Goal: Task Accomplishment & Management: Use online tool/utility

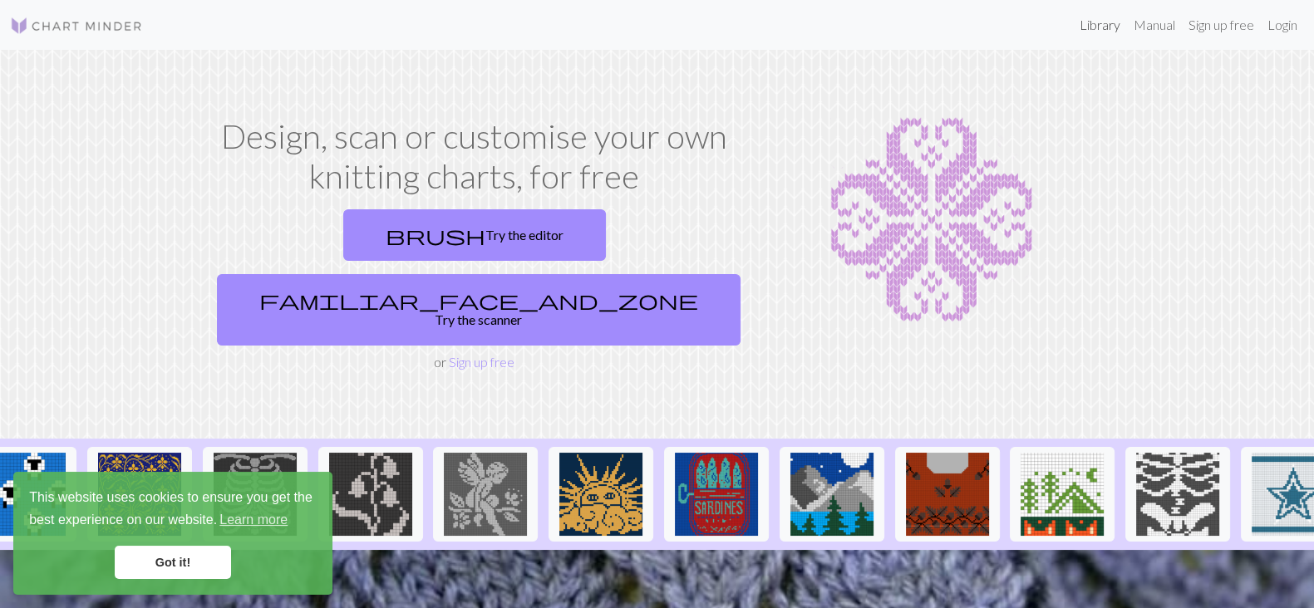
click at [1101, 19] on link "Library" at bounding box center [1100, 24] width 54 height 33
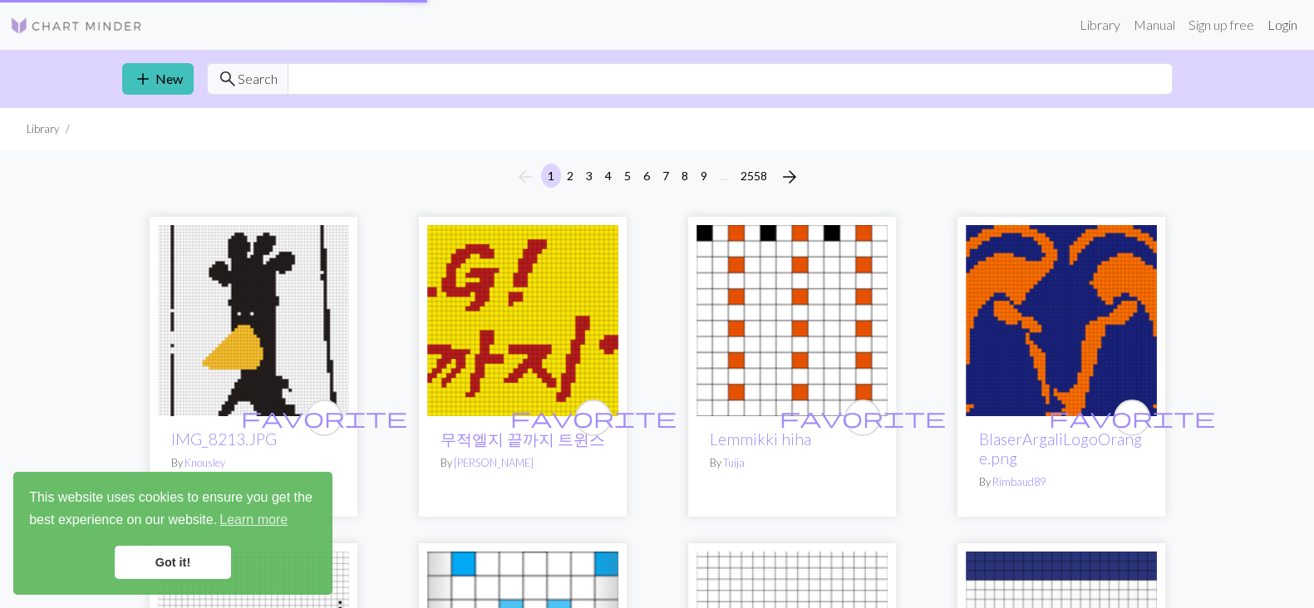
click at [1294, 23] on link "Login" at bounding box center [1282, 24] width 43 height 33
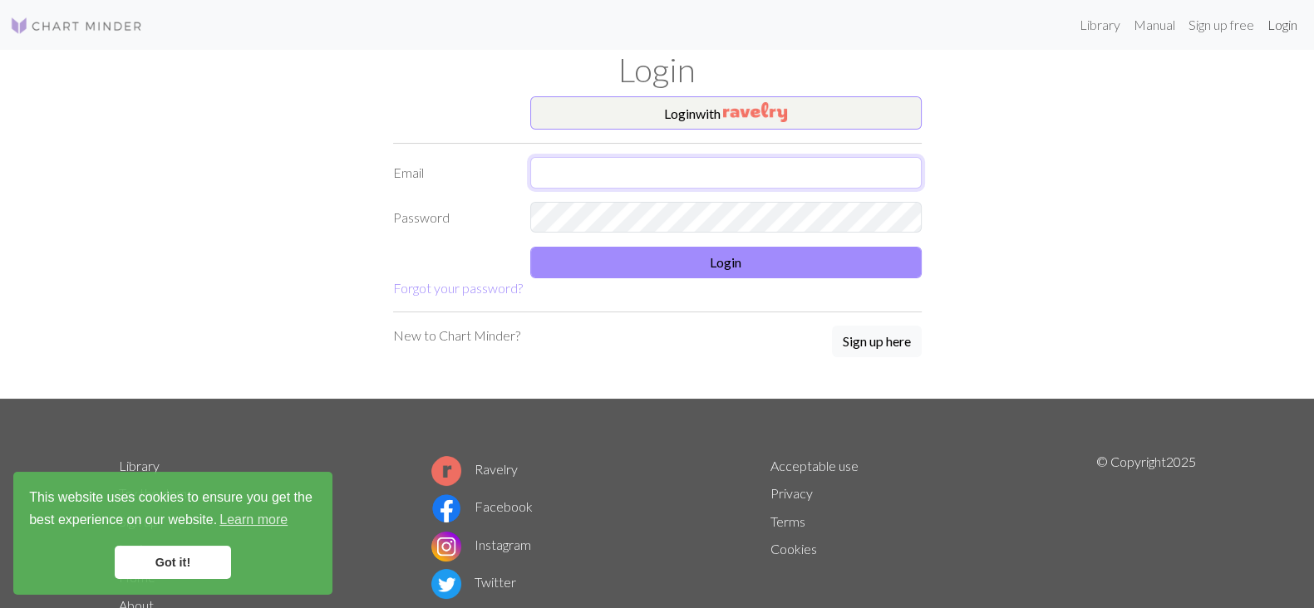
type input "[EMAIL_ADDRESS][DOMAIN_NAME]"
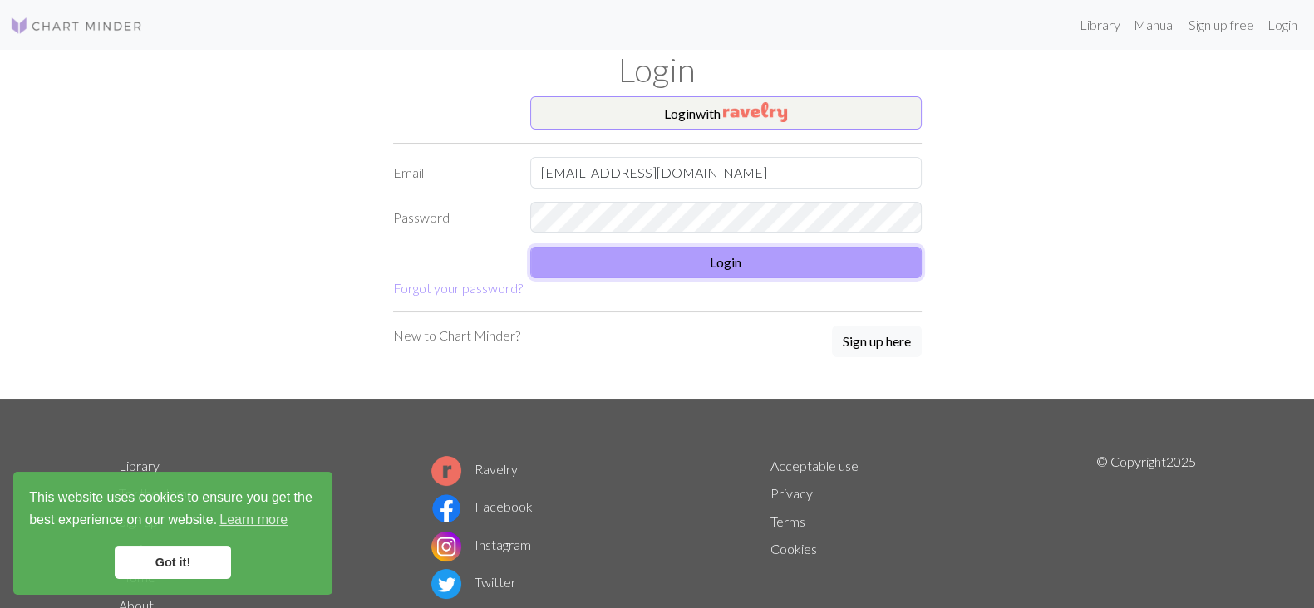
click at [772, 273] on button "Login" at bounding box center [725, 263] width 391 height 32
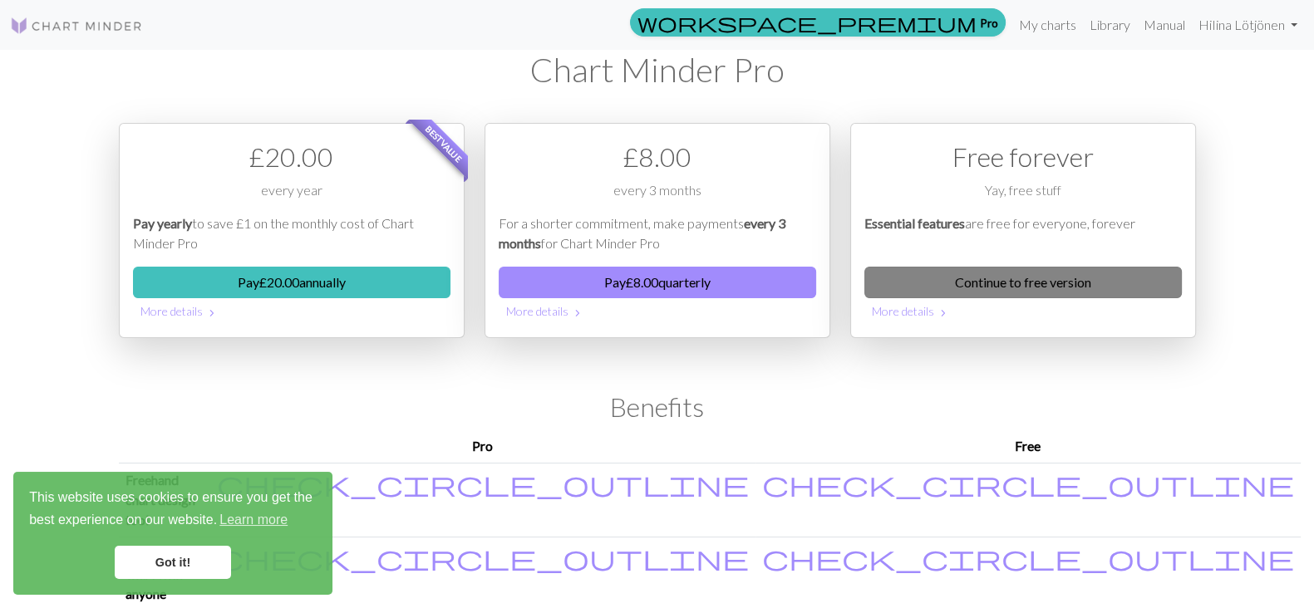
click at [909, 277] on link "Continue to free version" at bounding box center [1022, 283] width 317 height 32
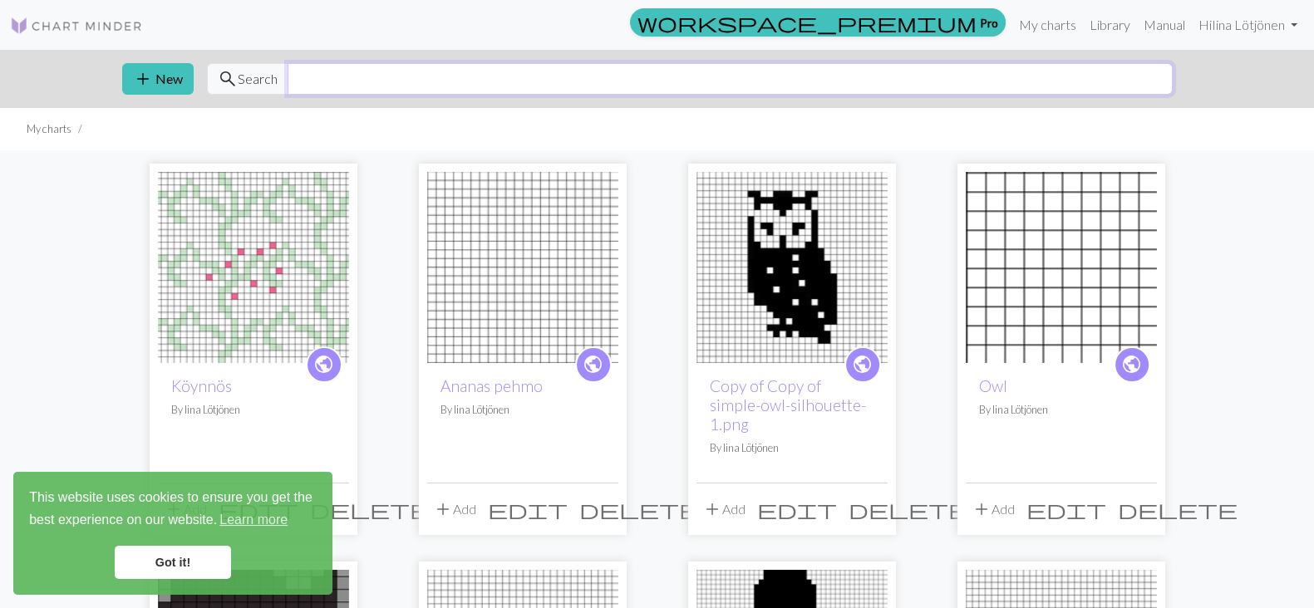
click at [499, 82] on input "text" at bounding box center [730, 79] width 885 height 32
click at [172, 76] on button "add New" at bounding box center [157, 79] width 71 height 32
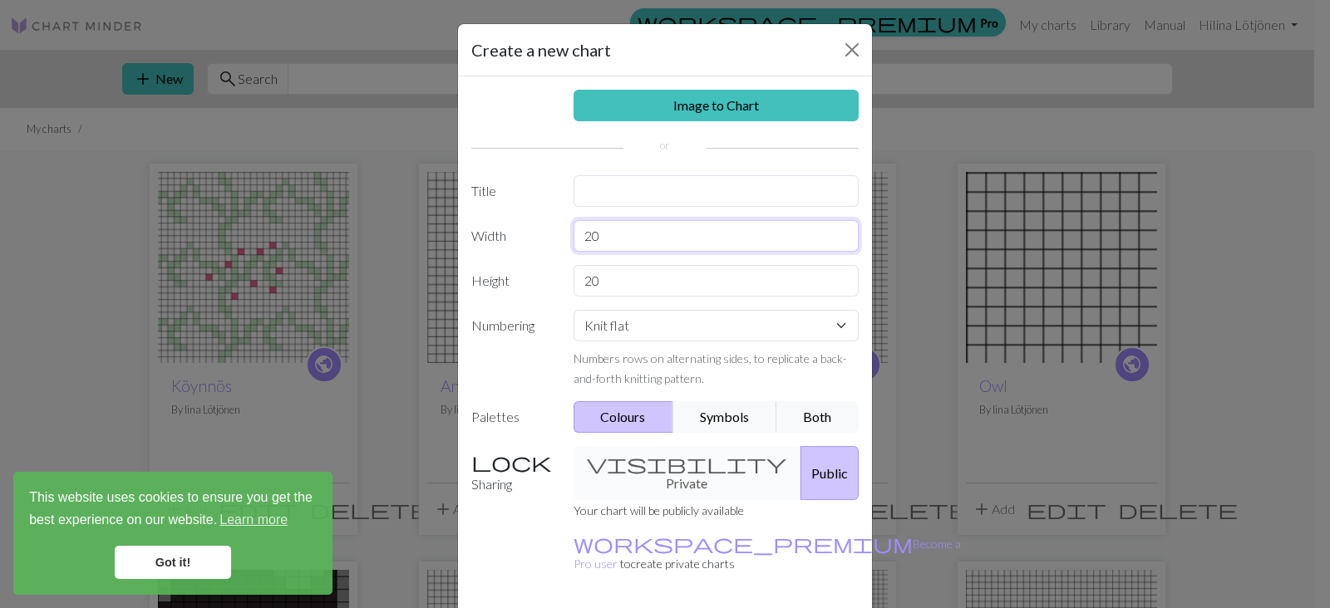
click at [681, 236] on input "20" at bounding box center [716, 236] width 286 height 32
type input "2"
type input "100"
drag, startPoint x: 667, startPoint y: 259, endPoint x: 647, endPoint y: 297, distance: 42.4
click at [647, 297] on div "Image to Chart Title Width 100 Height 20 Numbering Knit flat Knit in the round …" at bounding box center [665, 344] width 414 height 537
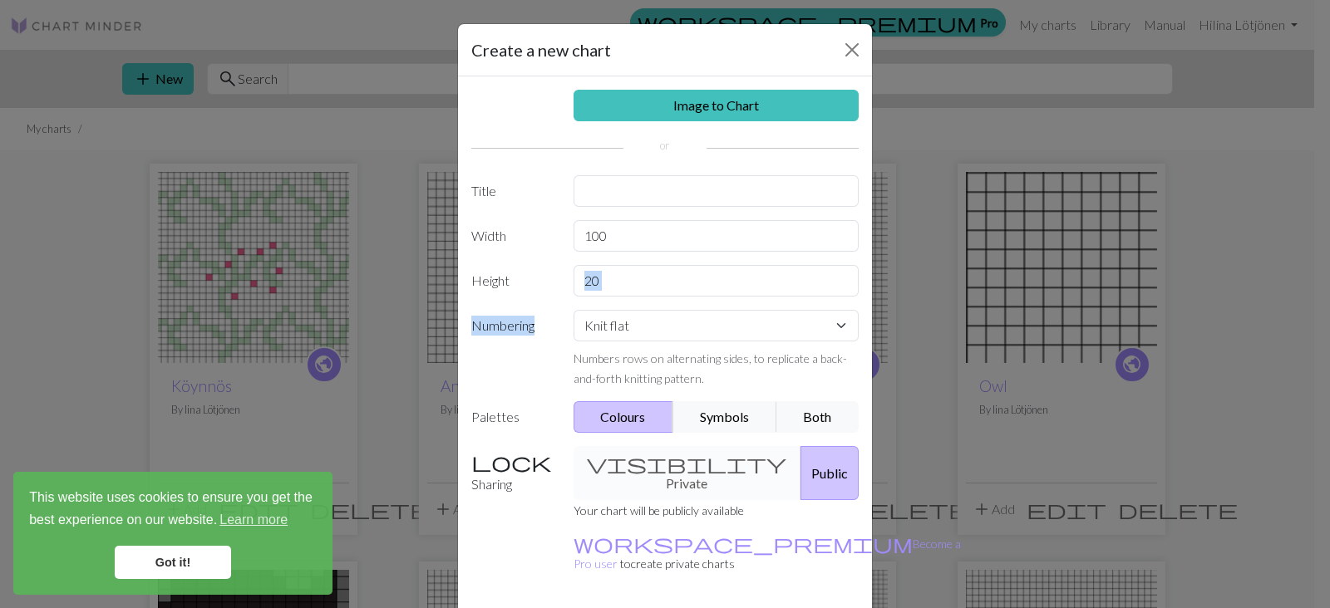
click at [648, 288] on input "20" at bounding box center [716, 281] width 286 height 32
type input "100"
click at [669, 336] on select "Knit flat Knit in the round Lace knitting Cross stitch" at bounding box center [716, 326] width 286 height 32
select select "round"
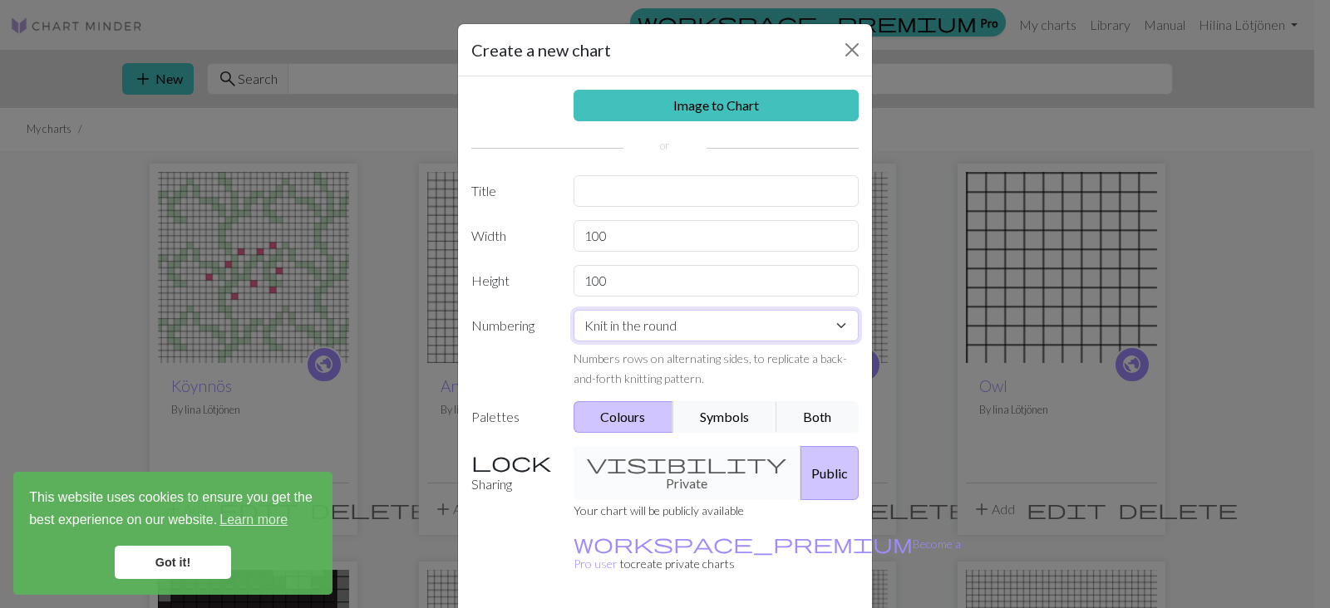
click at [573, 310] on select "Knit flat Knit in the round Lace knitting Cross stitch" at bounding box center [716, 326] width 286 height 32
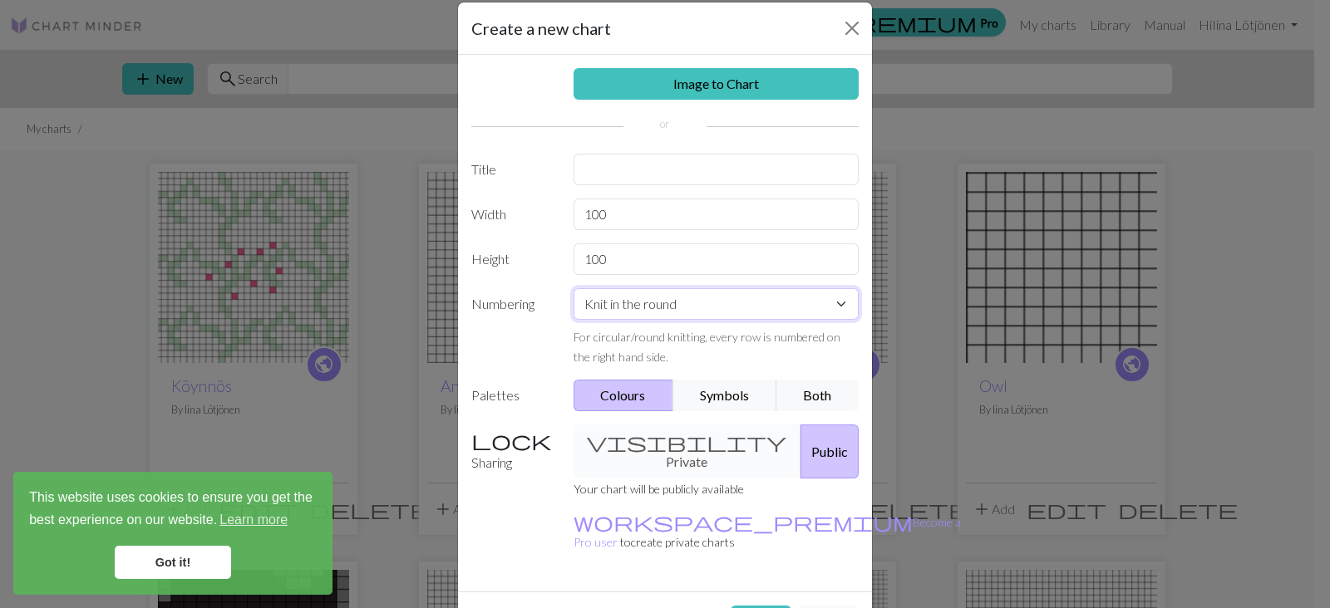
scroll to position [47, 0]
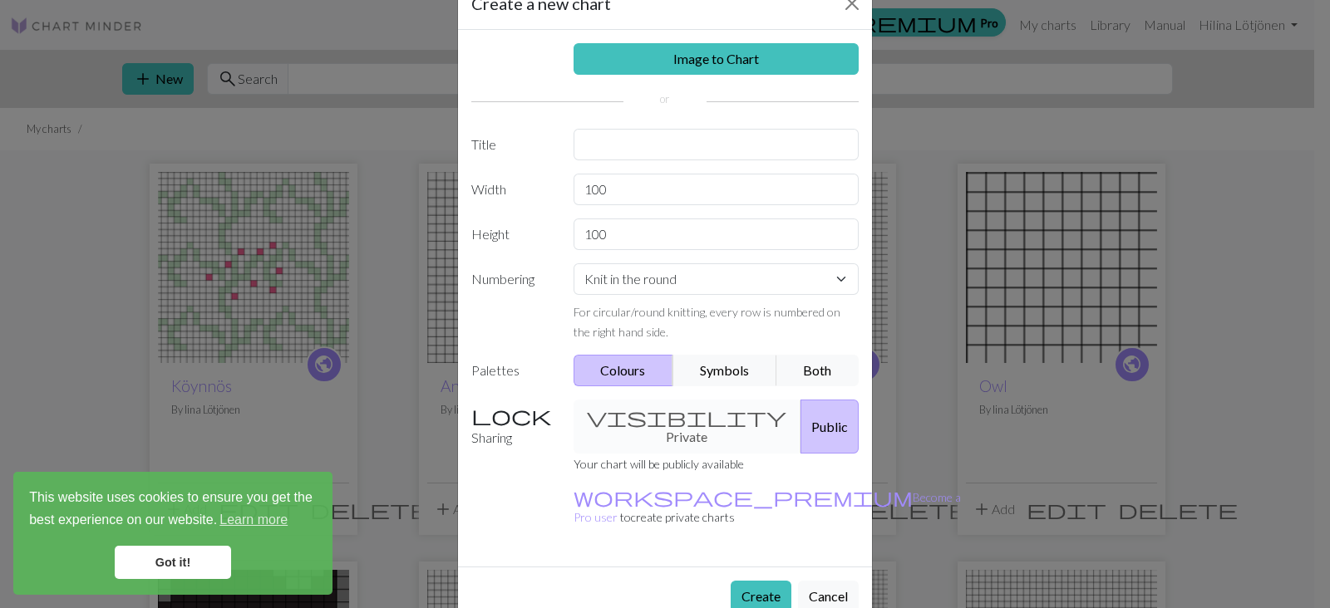
click at [657, 413] on div "visibility Private Public" at bounding box center [716, 427] width 306 height 54
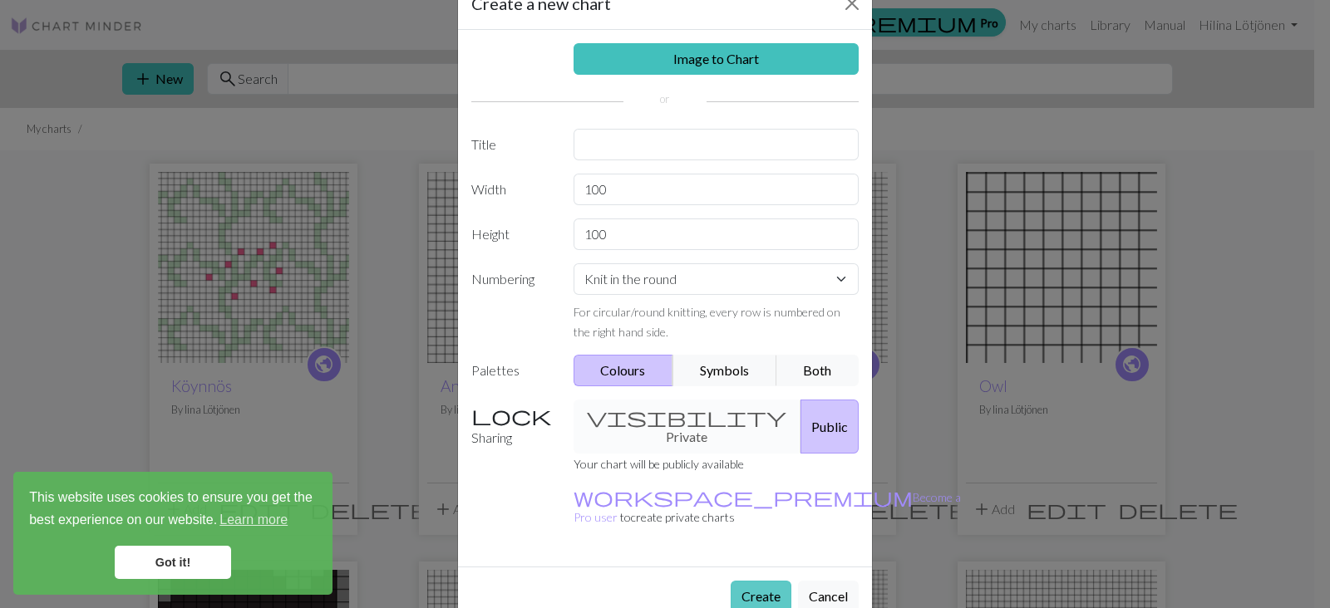
click at [772, 581] on button "Create" at bounding box center [760, 597] width 61 height 32
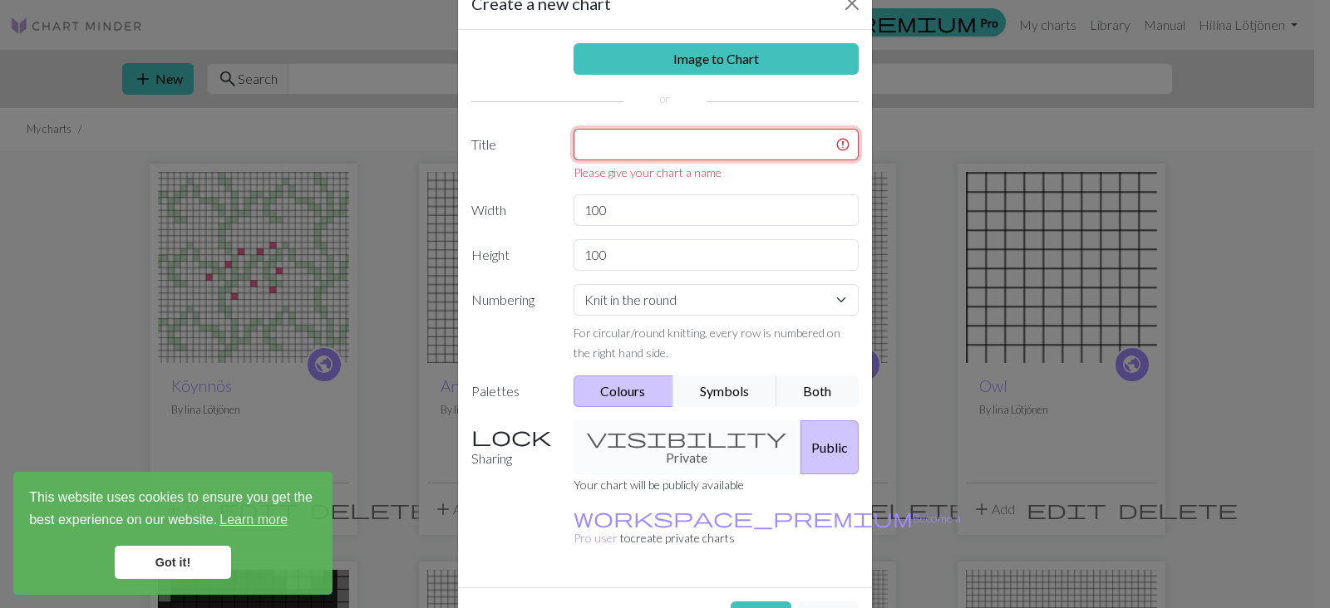
click at [656, 155] on input "text" at bounding box center [716, 145] width 286 height 32
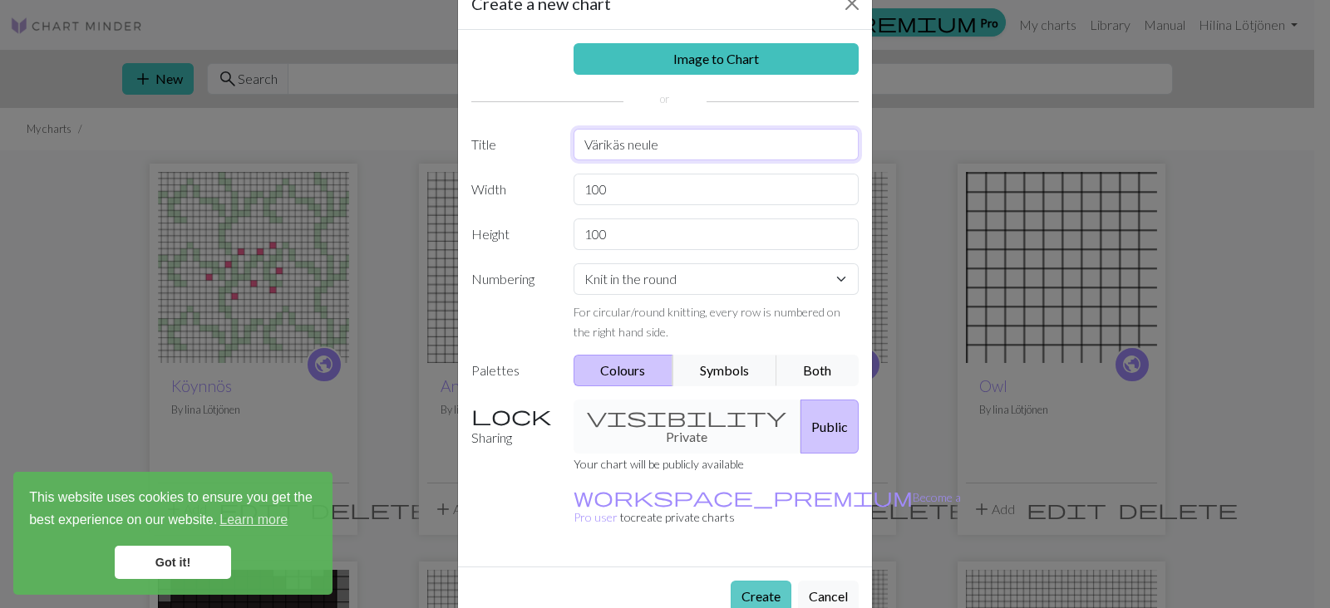
type input "Värikäs neule"
click at [736, 581] on button "Create" at bounding box center [760, 597] width 61 height 32
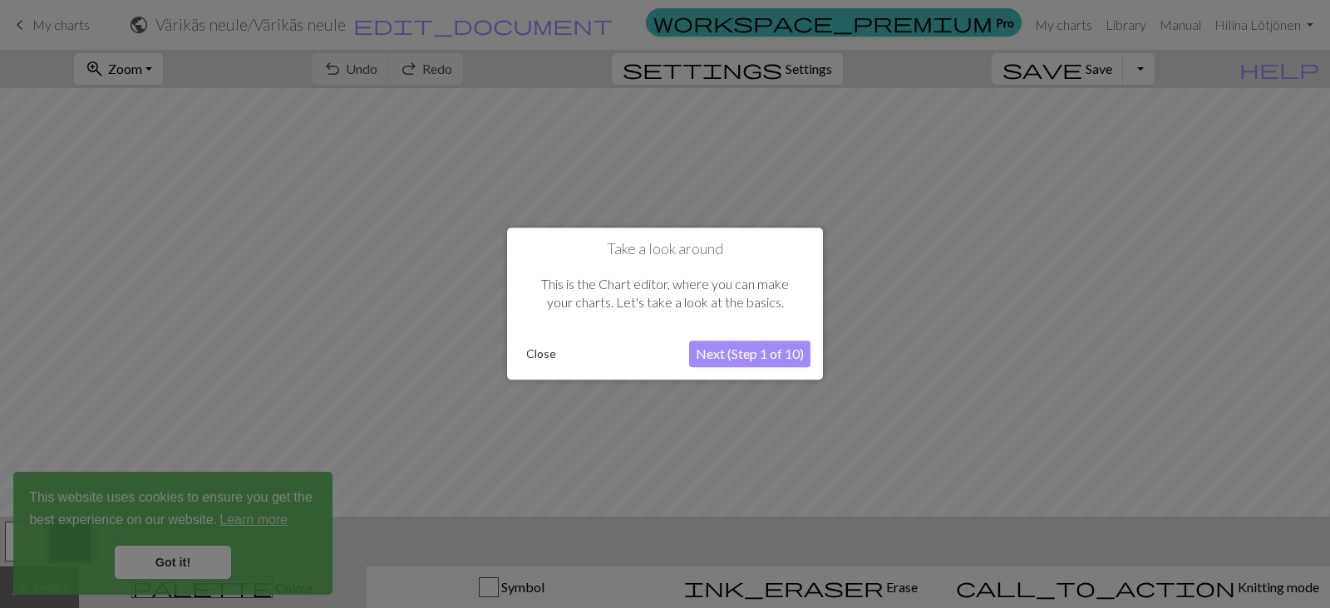
click at [524, 355] on button "Close" at bounding box center [540, 354] width 43 height 25
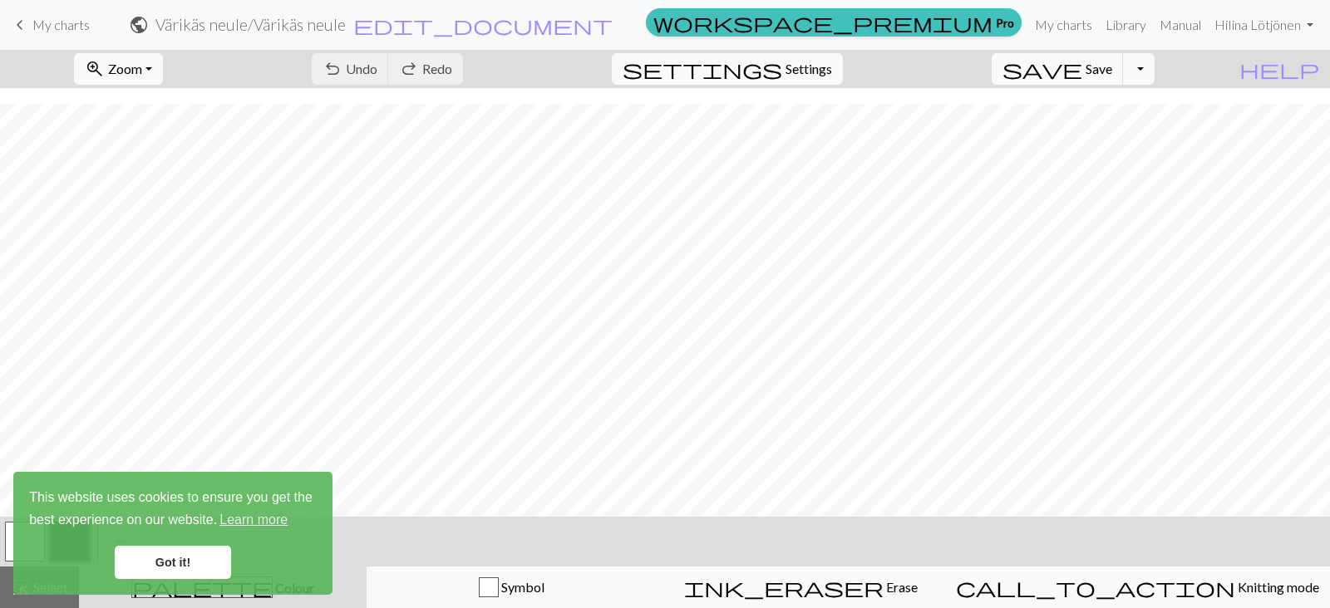
scroll to position [476, 0]
click at [156, 566] on link "Got it!" at bounding box center [173, 562] width 116 height 33
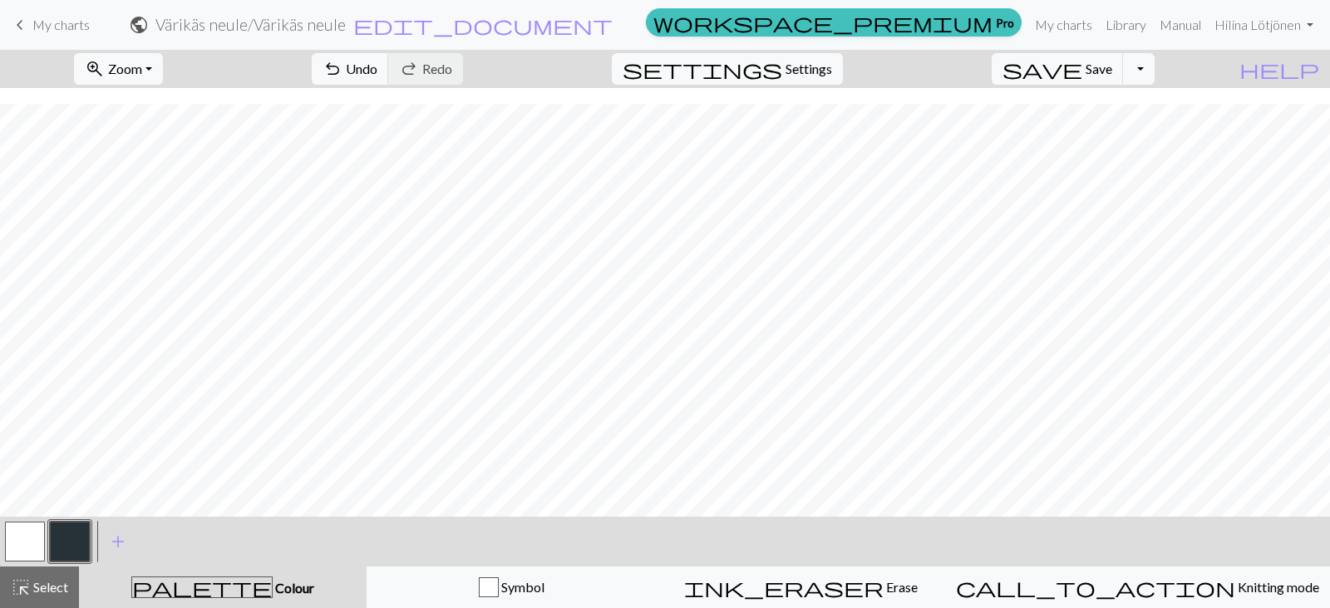
click at [17, 538] on button "button" at bounding box center [25, 542] width 40 height 40
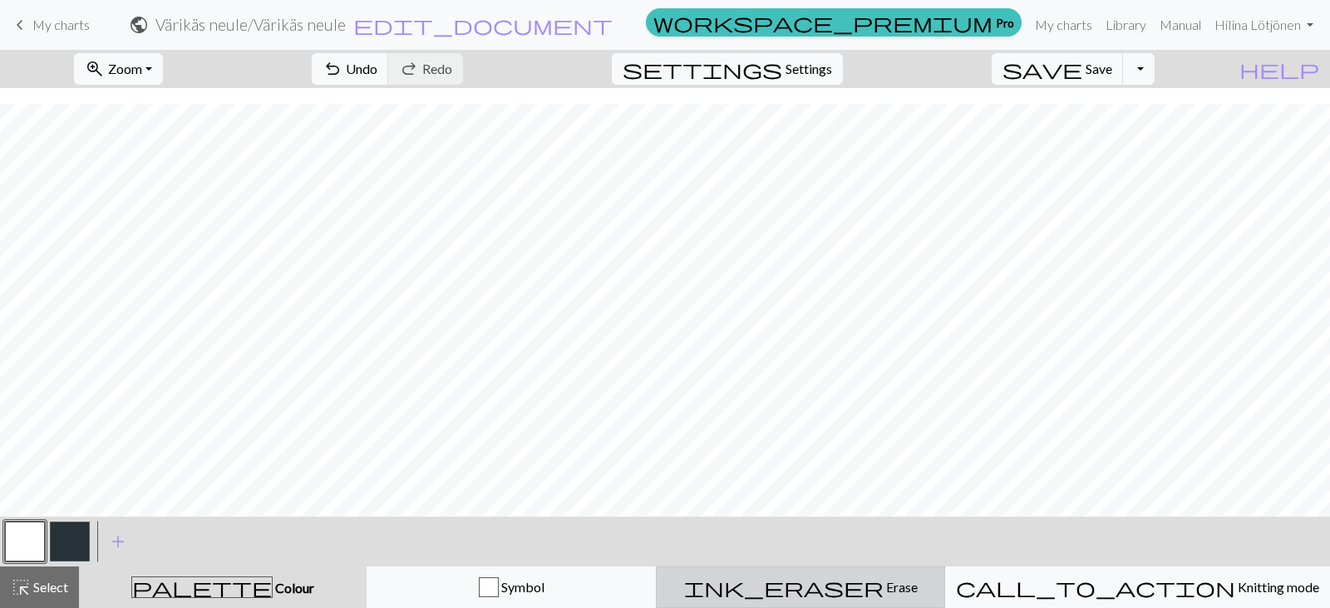
click at [843, 583] on span "ink_eraser" at bounding box center [783, 587] width 199 height 23
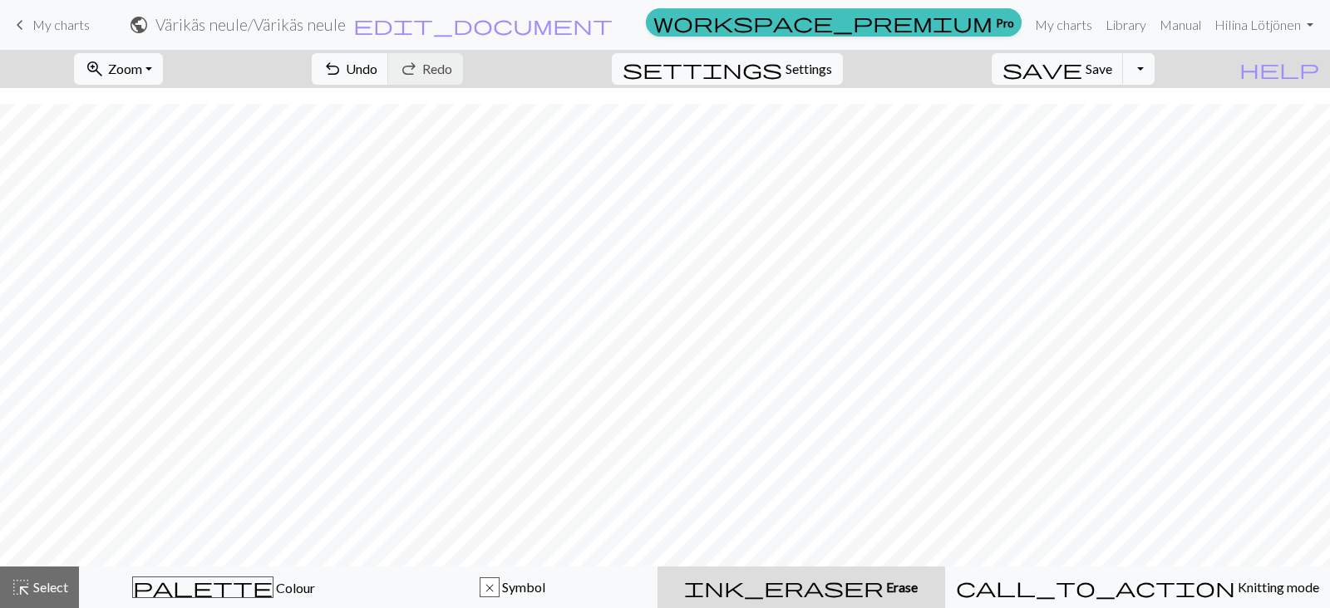
scroll to position [426, 0]
click at [47, 11] on link "keyboard_arrow_left My charts" at bounding box center [50, 25] width 80 height 28
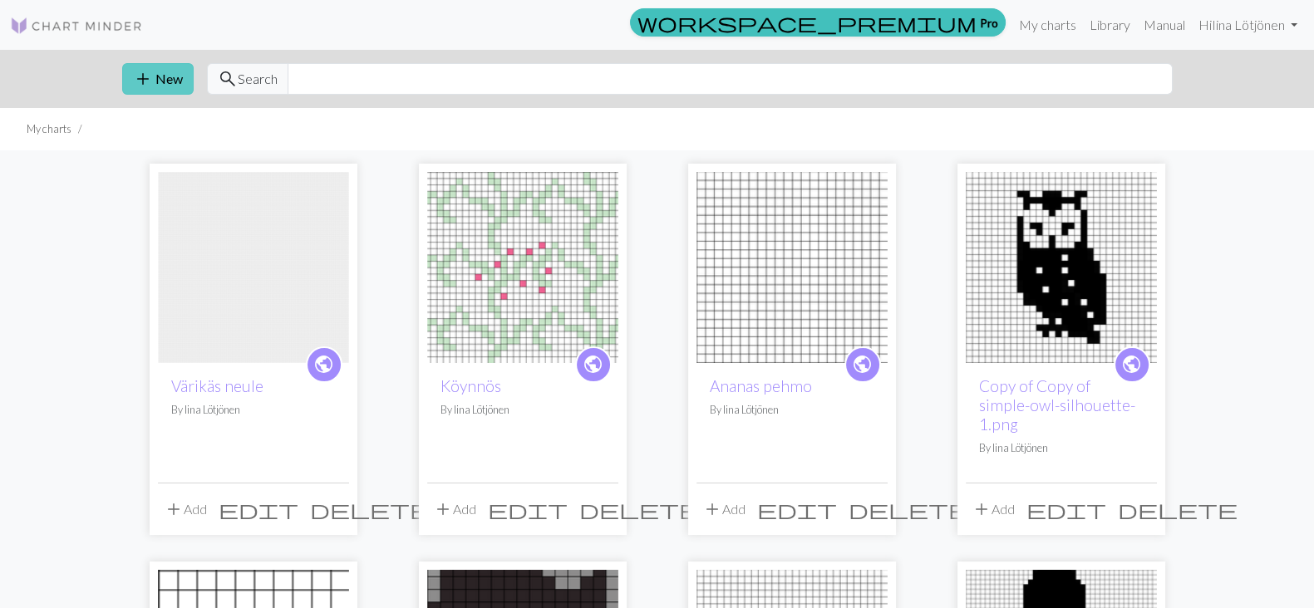
click at [178, 68] on button "add New" at bounding box center [157, 79] width 71 height 32
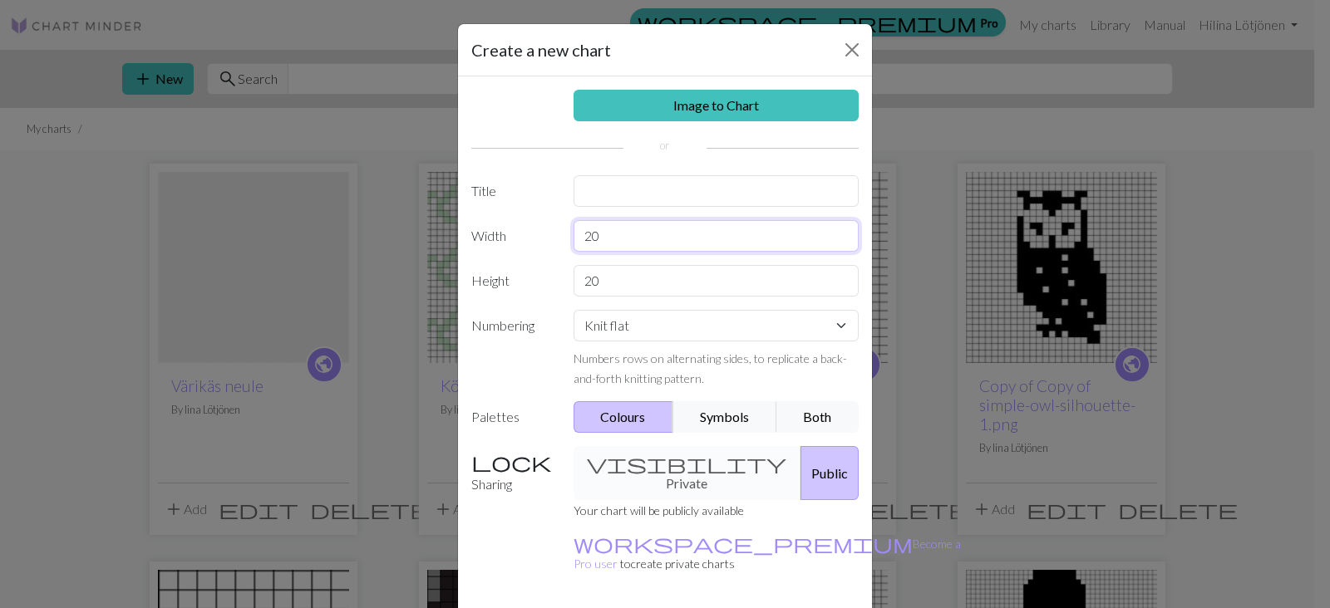
click at [646, 223] on input "20" at bounding box center [716, 236] width 286 height 32
type input "50"
click at [615, 295] on input "20" at bounding box center [716, 281] width 286 height 32
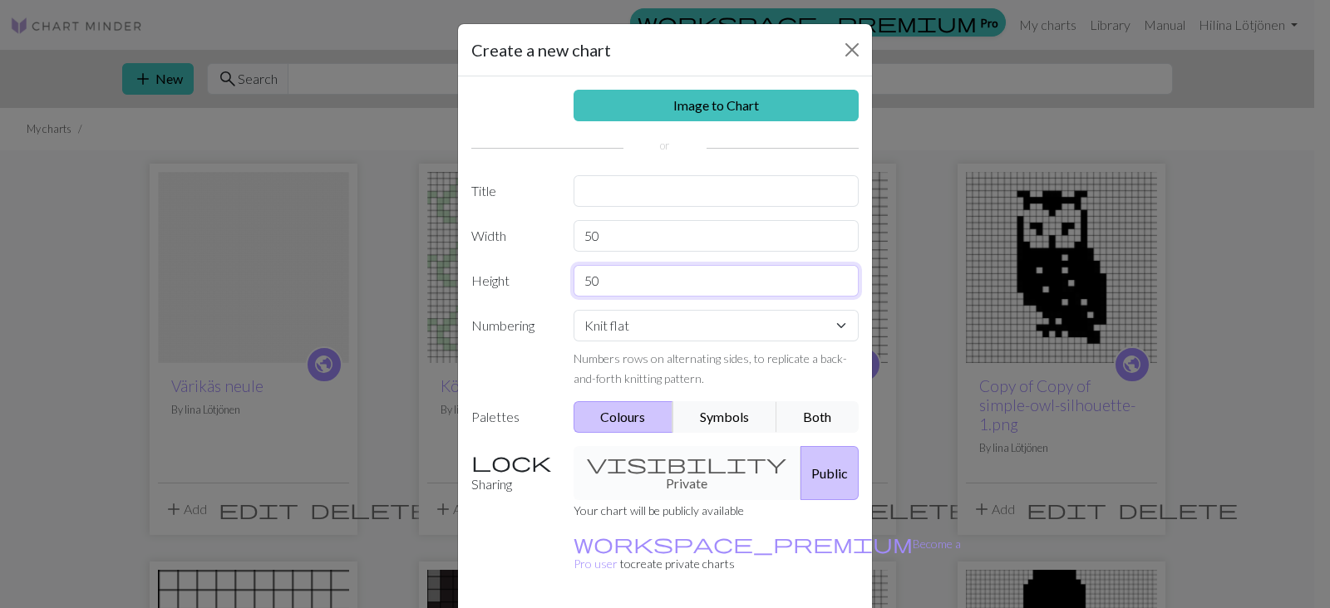
type input "50"
click at [620, 180] on input "text" at bounding box center [716, 191] width 286 height 32
type input "puu"
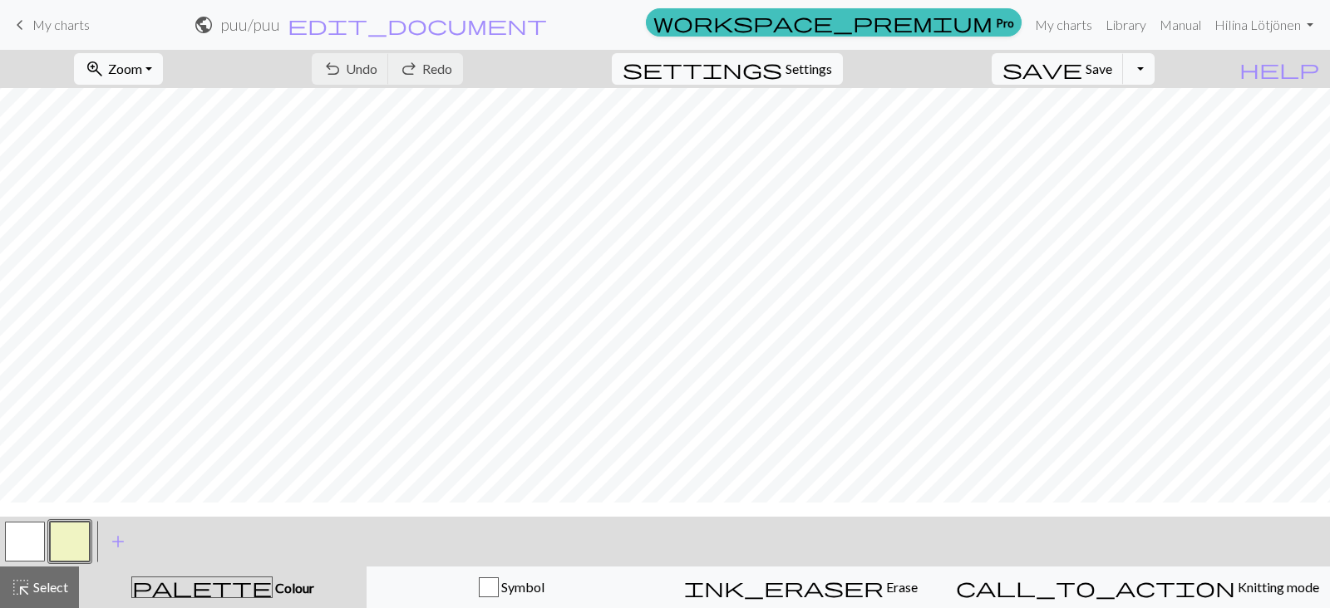
scroll to position [101, 0]
click at [79, 592] on button "palette Colour Colour" at bounding box center [223, 588] width 288 height 42
click at [74, 531] on button "button" at bounding box center [70, 542] width 40 height 40
click at [74, 531] on div "Edit colour Name CC1 Use advanced picker workspace_premium Become a Pro user to…" at bounding box center [665, 304] width 1330 height 608
click at [71, 546] on button "button" at bounding box center [70, 542] width 40 height 40
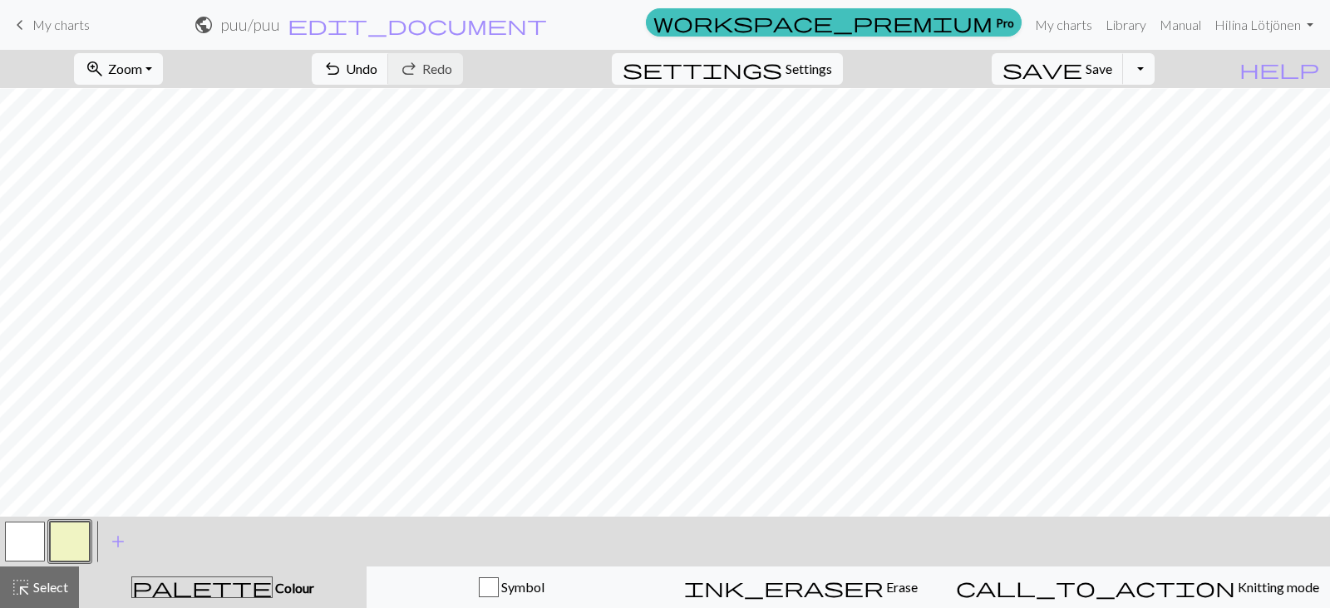
click at [71, 546] on div "Edit colour Name CC1 Use advanced picker workspace_premium Become a Pro user to…" at bounding box center [665, 304] width 1330 height 608
click at [71, 546] on button "button" at bounding box center [70, 542] width 40 height 40
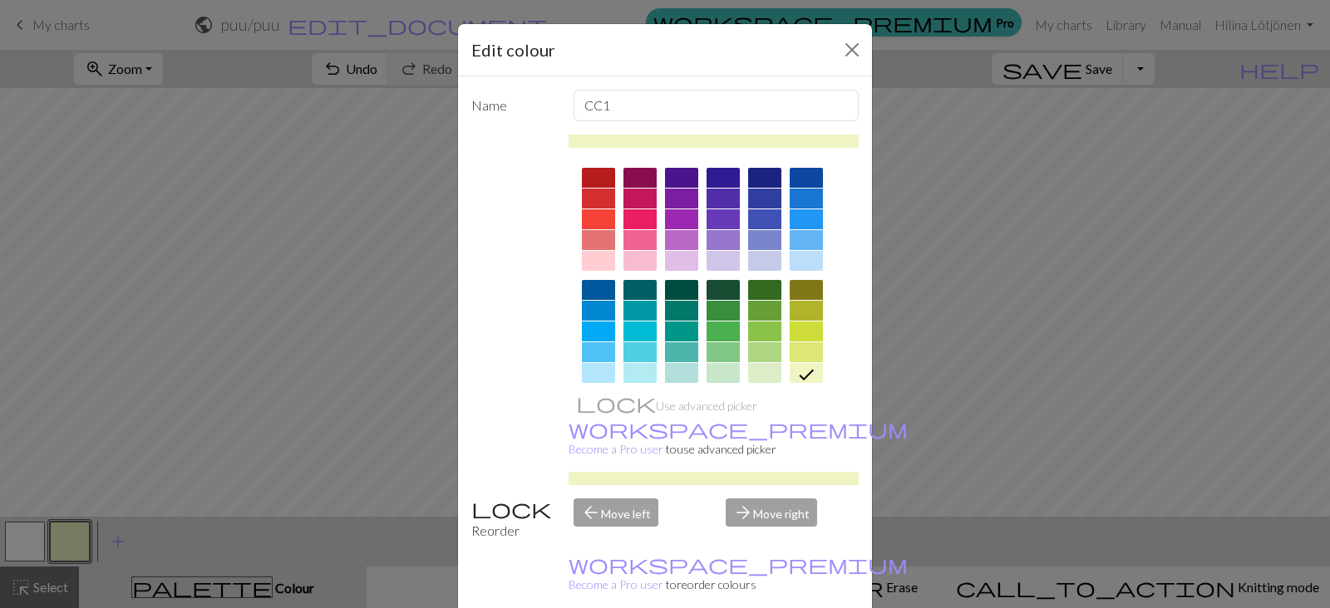
scroll to position [238, 0]
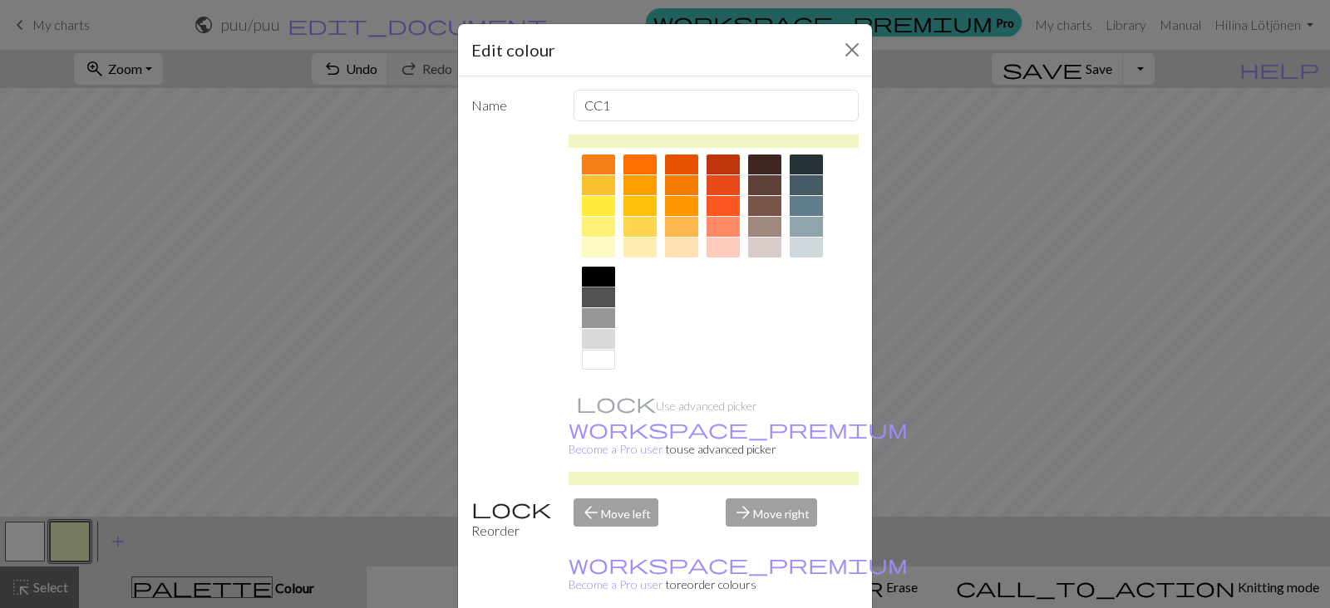
click at [603, 279] on div at bounding box center [598, 277] width 33 height 20
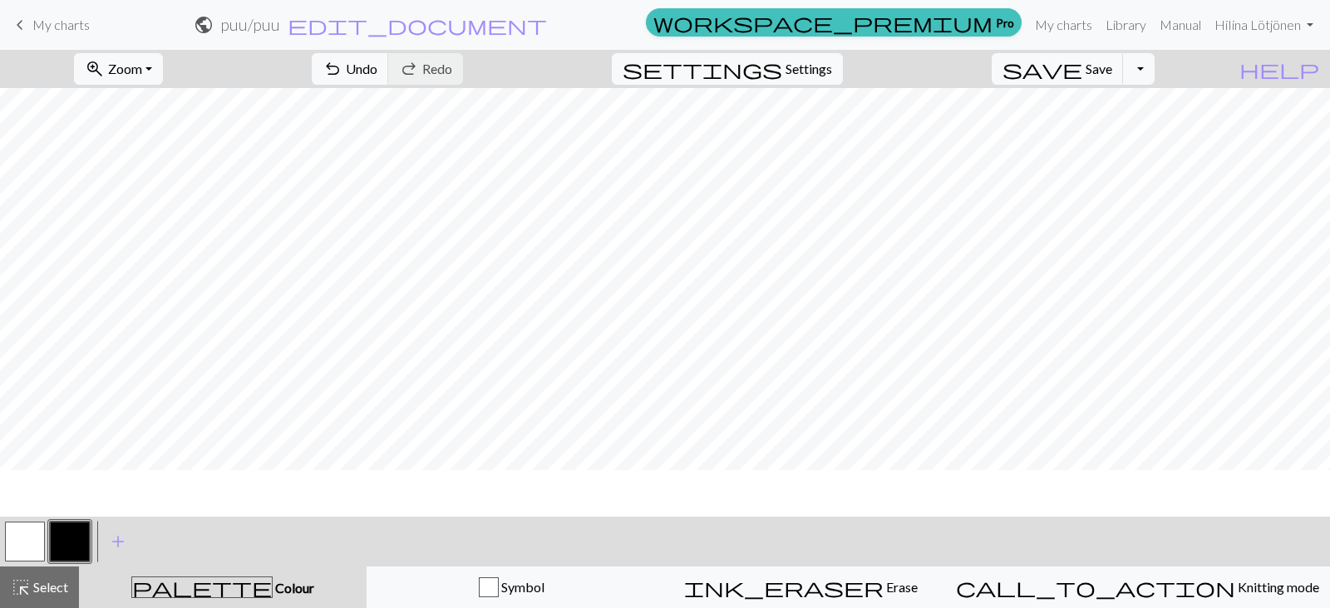
scroll to position [112, 0]
click at [26, 545] on button "button" at bounding box center [25, 542] width 40 height 40
